Goal: Communication & Community: Answer question/provide support

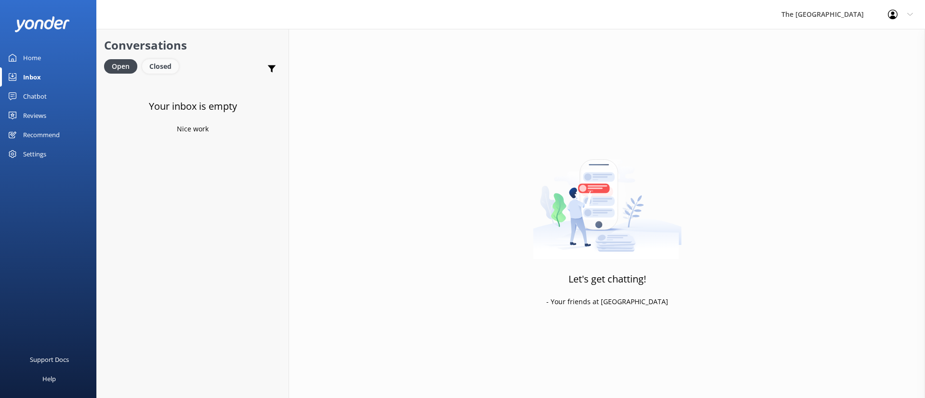
click at [157, 73] on div "Closed" at bounding box center [160, 66] width 37 height 14
click at [117, 75] on div "Open Closed" at bounding box center [143, 70] width 79 height 23
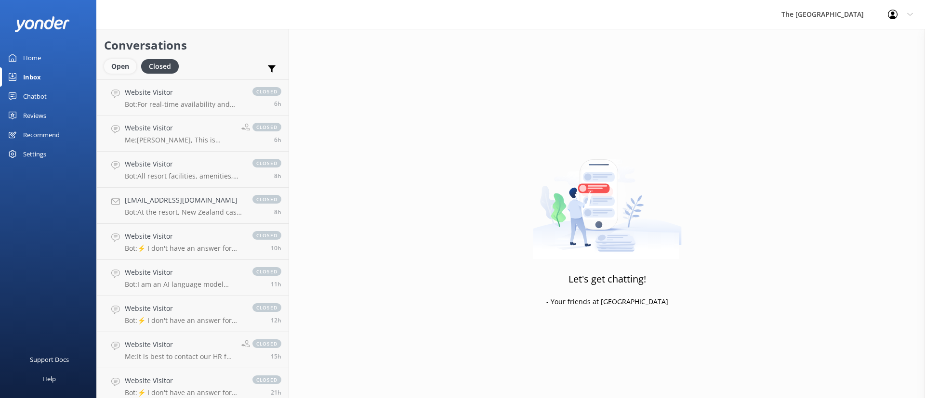
click at [119, 66] on div "Open" at bounding box center [120, 66] width 32 height 14
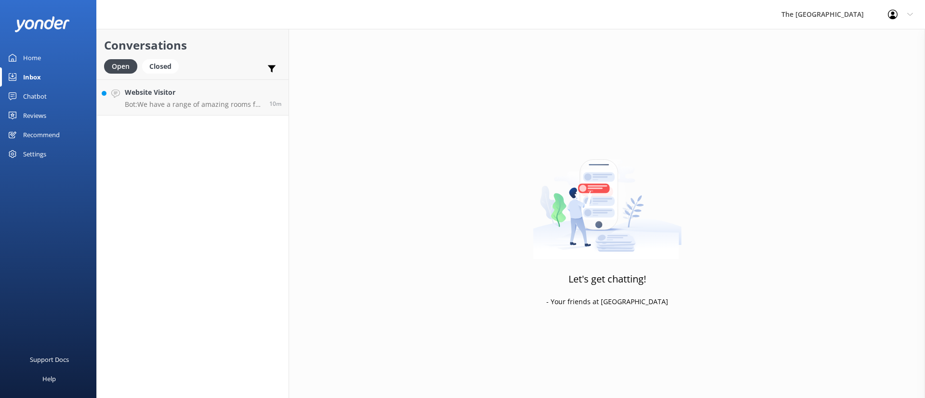
click at [190, 204] on div "Conversations Open Closed Important Assigned to me Unassigned Website Visitor B…" at bounding box center [192, 214] width 193 height 370
click at [176, 101] on p "Bot: We have a range of amazing rooms for you to choose from. The best way to h…" at bounding box center [193, 104] width 137 height 9
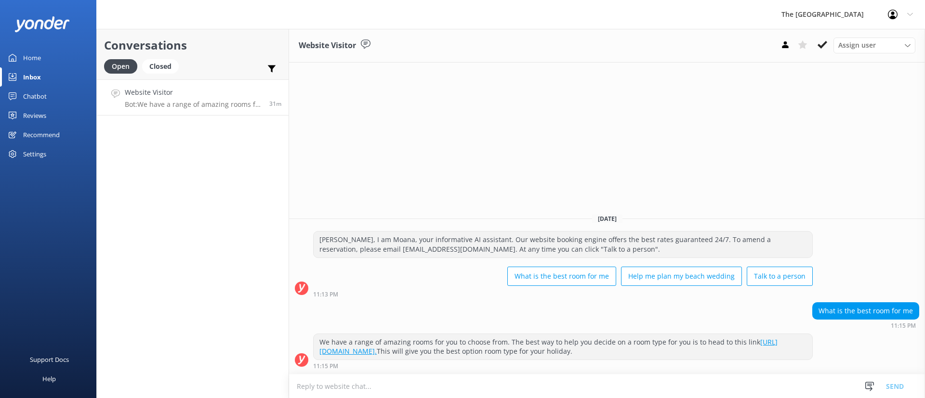
click at [163, 89] on h4 "Website Visitor" at bounding box center [193, 92] width 137 height 11
click at [159, 74] on div "Open Closed" at bounding box center [143, 70] width 79 height 23
click at [158, 67] on div "Closed" at bounding box center [160, 66] width 37 height 14
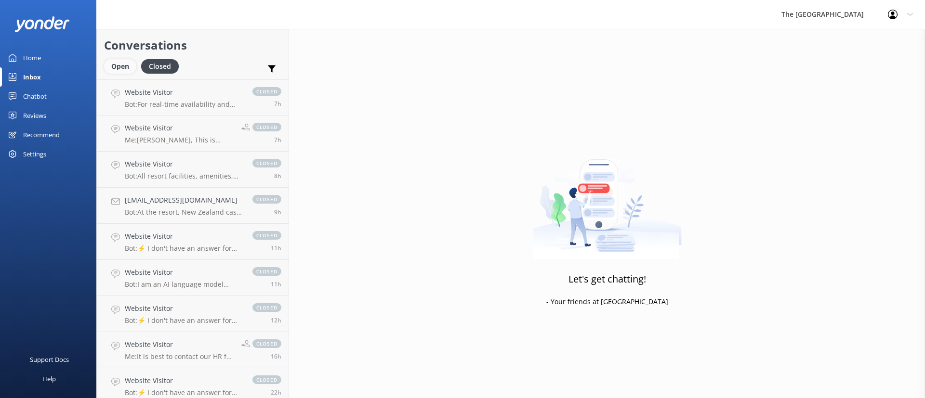
click at [119, 67] on div "Open" at bounding box center [120, 66] width 32 height 14
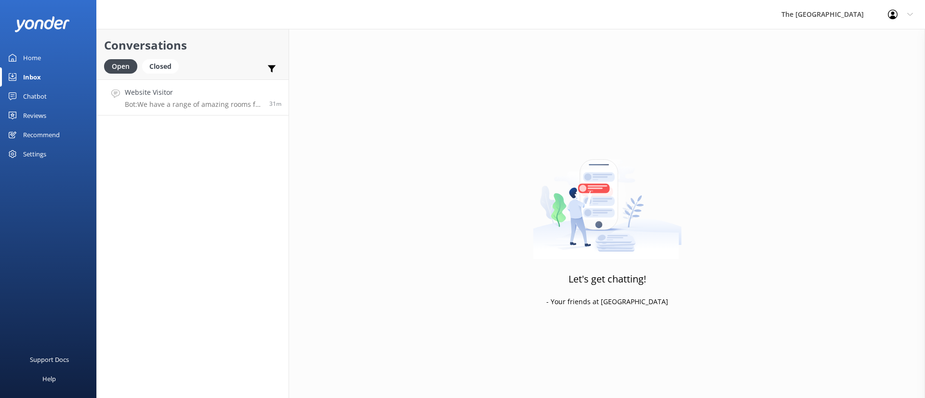
click at [155, 96] on h4 "Website Visitor" at bounding box center [193, 92] width 137 height 11
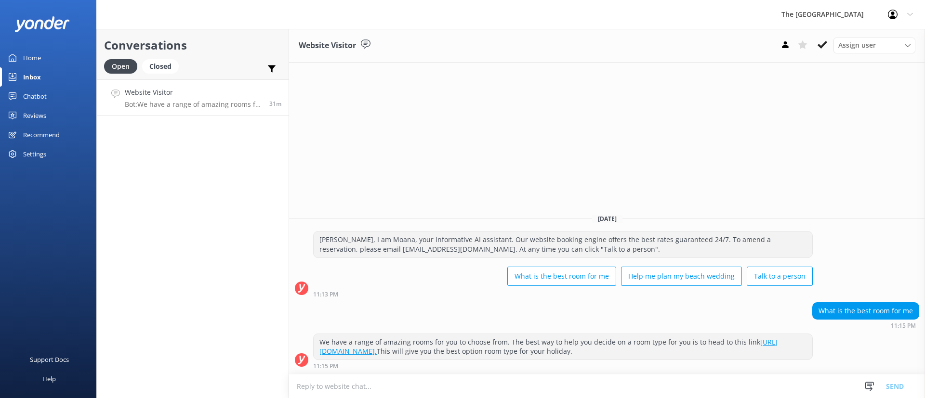
click at [817, 44] on button at bounding box center [822, 45] width 17 height 14
